Goal: Navigation & Orientation: Find specific page/section

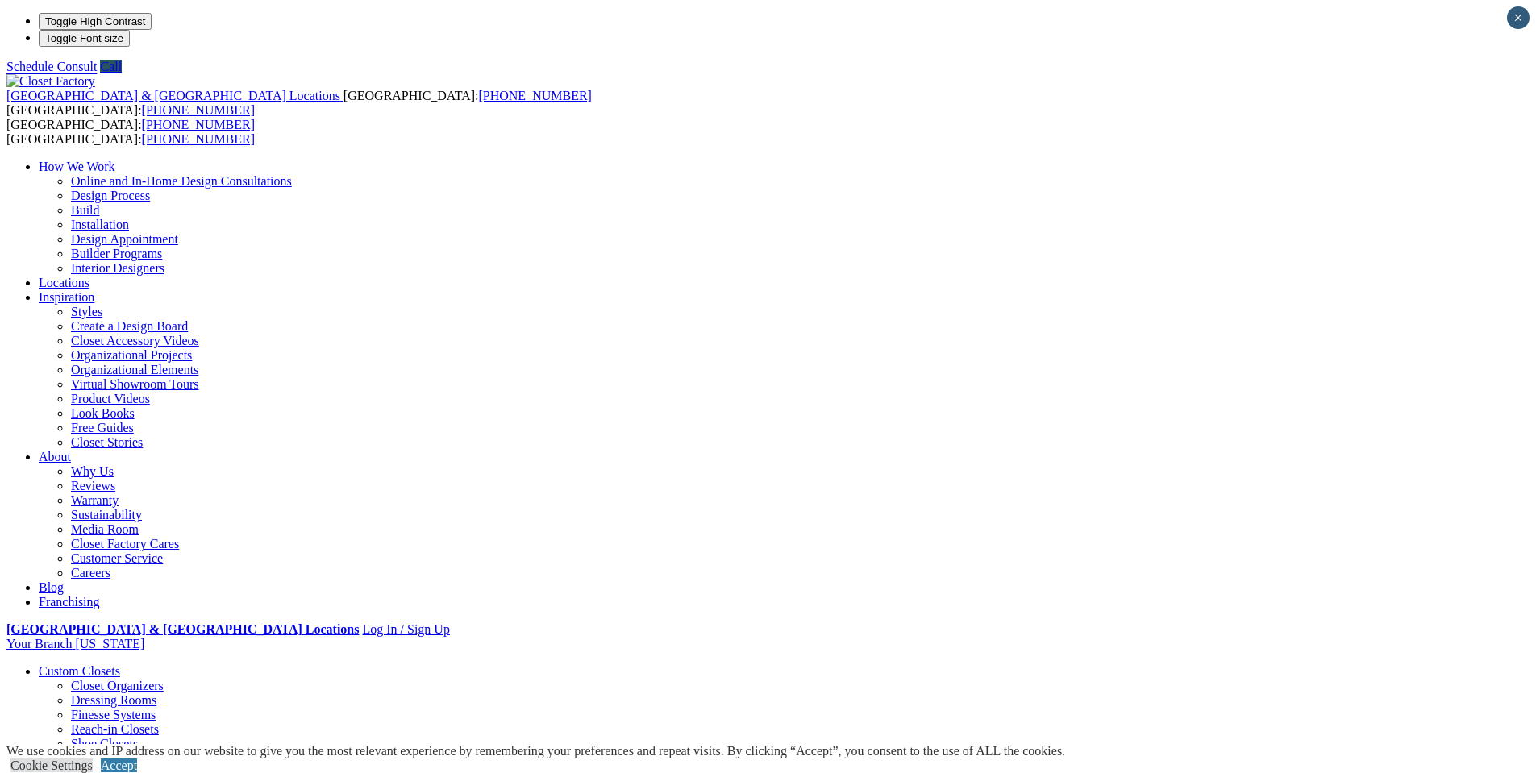
click at [156, 694] on link "Dressing Rooms" at bounding box center [113, 701] width 85 height 14
